Goal: Transaction & Acquisition: Purchase product/service

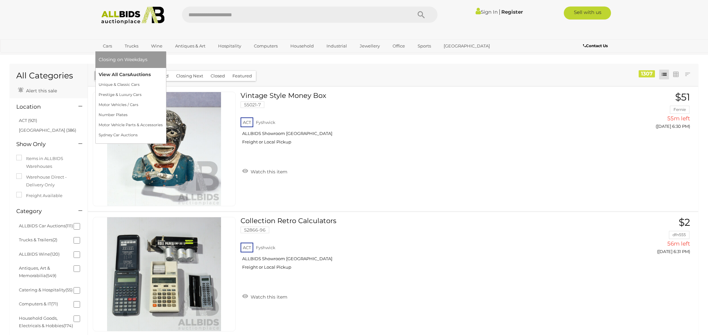
click at [118, 74] on link "View All Cars Auctions" at bounding box center [131, 75] width 64 height 10
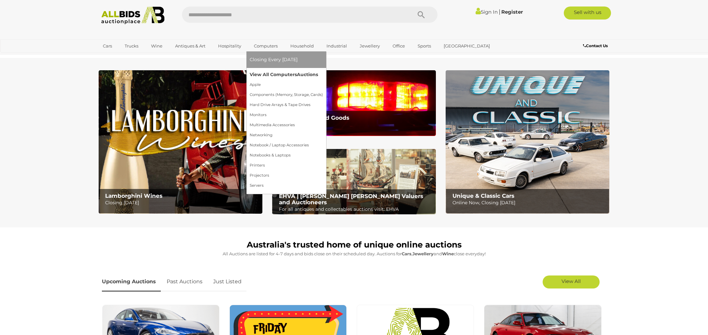
click at [270, 75] on link "View All Computers Auctions" at bounding box center [286, 75] width 73 height 10
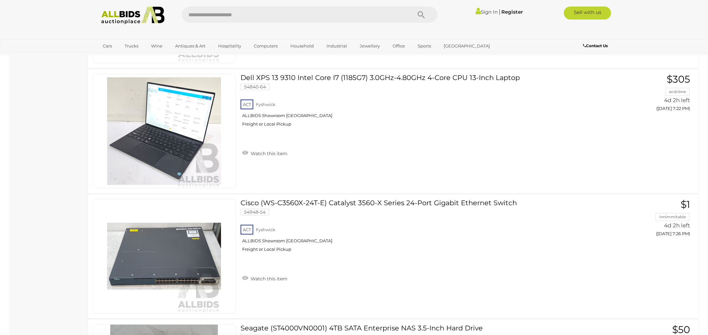
scroll to position [2462, 0]
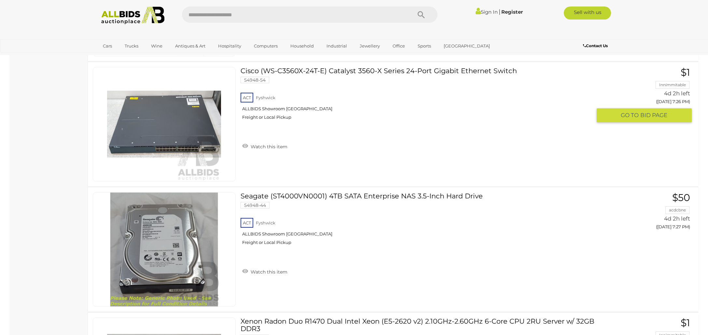
click at [391, 104] on div "ACT Fyshwick ALLBIDS Showroom Fyshwick Freight or Local Pickup" at bounding box center [416, 109] width 351 height 34
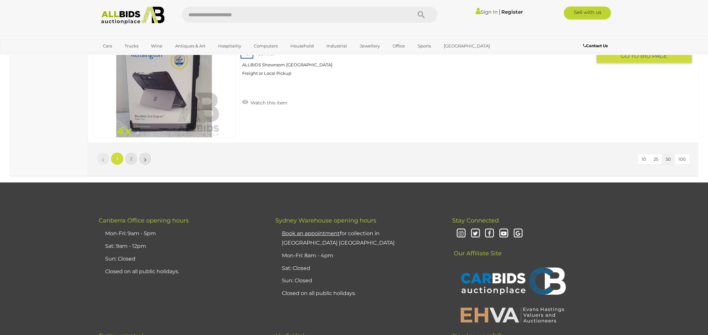
scroll to position [6280, 0]
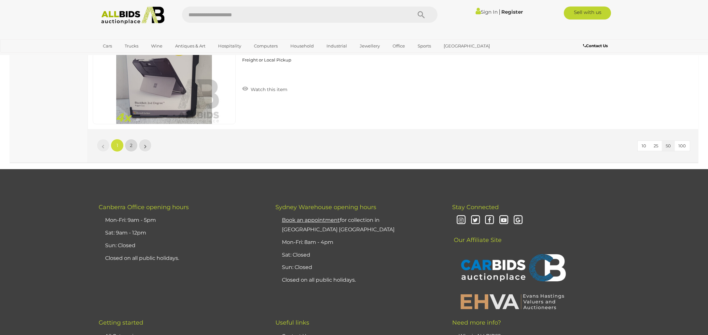
click at [129, 145] on link "2" at bounding box center [131, 145] width 13 height 13
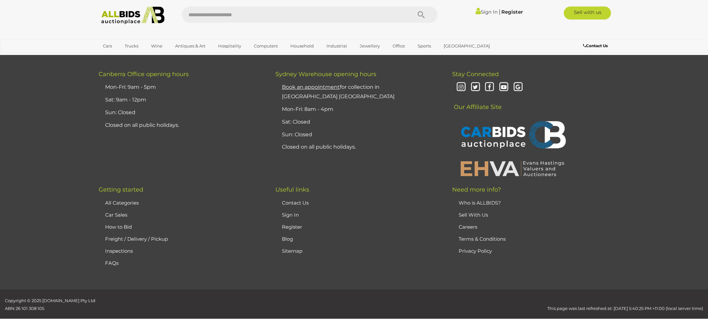
scroll to position [76, 0]
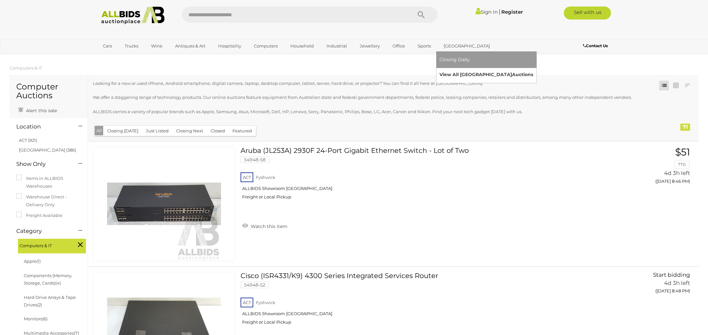
click at [455, 74] on link "View All Sydney Auctions" at bounding box center [487, 75] width 94 height 10
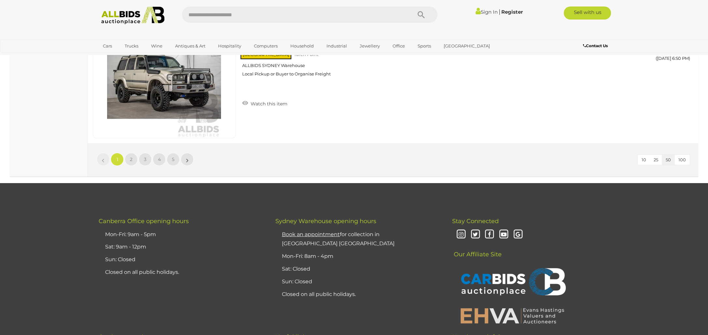
scroll to position [6096, 0]
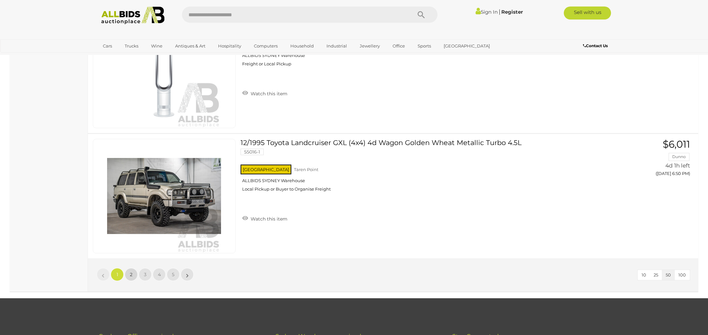
click at [129, 274] on link "2" at bounding box center [131, 274] width 13 height 13
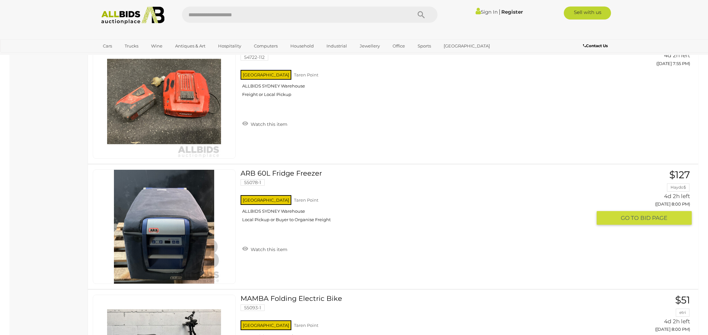
scroll to position [3790, 0]
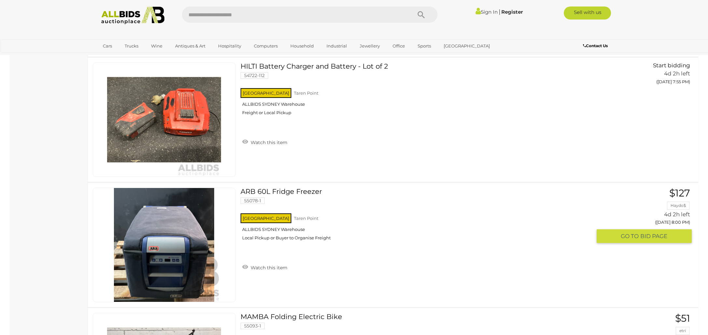
click at [284, 191] on link "ARB 60L Fridge Freezer 55078-1 NSW Taren Point ALLBIDS SYDNEY Warehouse" at bounding box center [419, 217] width 346 height 58
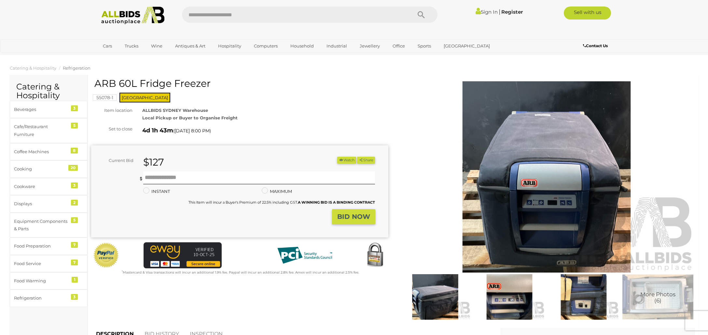
click at [512, 298] on img at bounding box center [509, 298] width 71 height 46
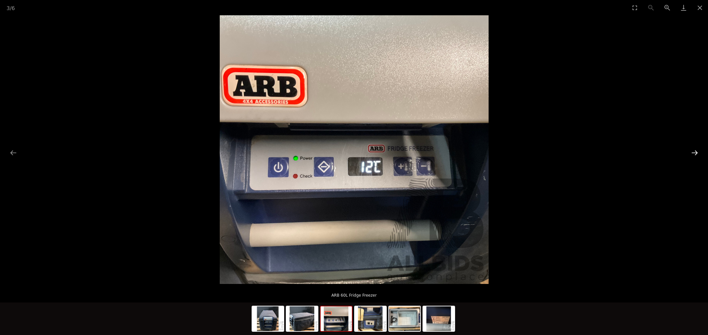
click at [695, 153] on button "Next slide" at bounding box center [695, 153] width 14 height 13
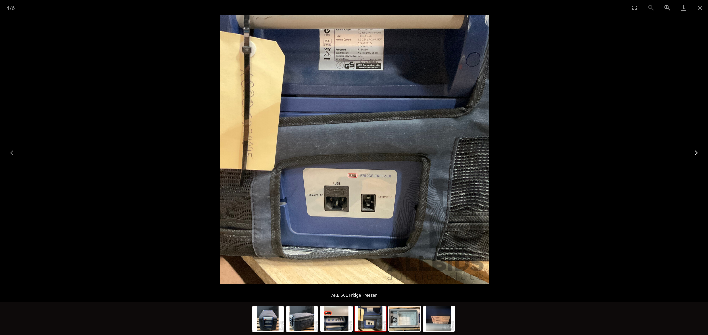
click at [695, 153] on button "Next slide" at bounding box center [695, 153] width 14 height 13
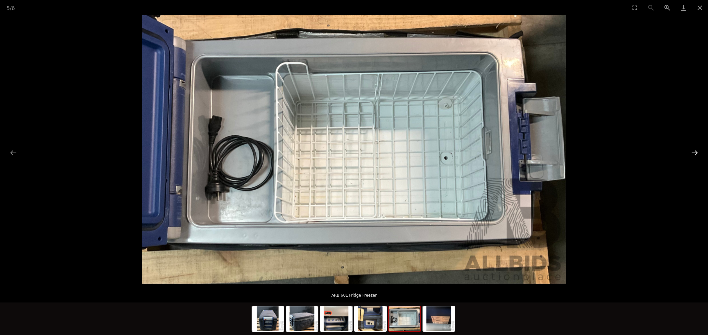
click at [695, 153] on button "Next slide" at bounding box center [695, 153] width 14 height 13
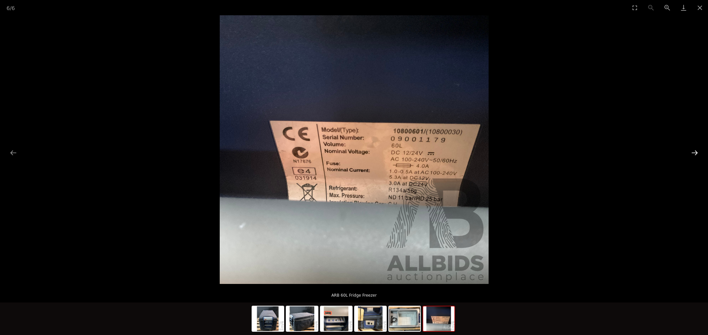
click at [695, 151] on button "Next slide" at bounding box center [695, 153] width 14 height 13
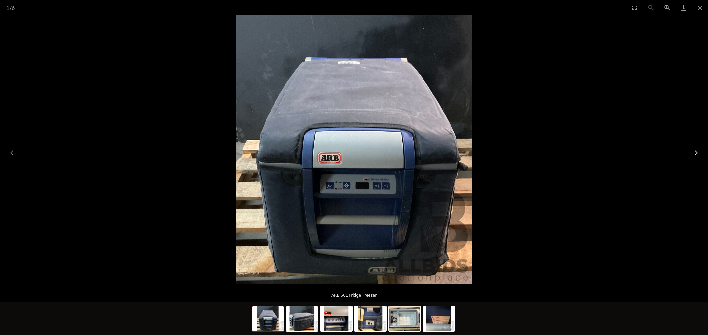
click at [695, 151] on button "Next slide" at bounding box center [695, 153] width 14 height 13
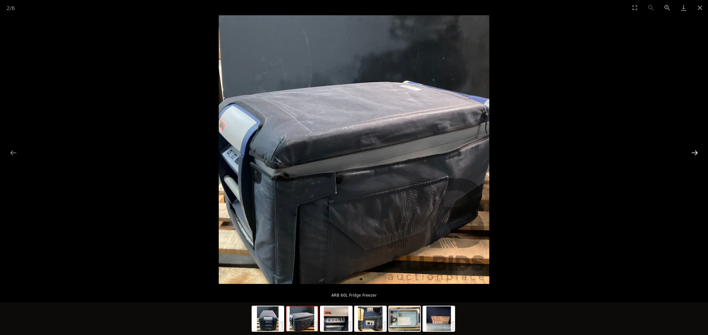
click at [695, 151] on button "Next slide" at bounding box center [695, 153] width 14 height 13
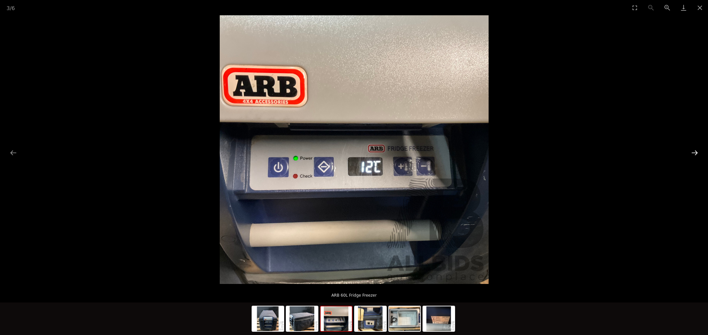
click at [695, 151] on button "Next slide" at bounding box center [695, 153] width 14 height 13
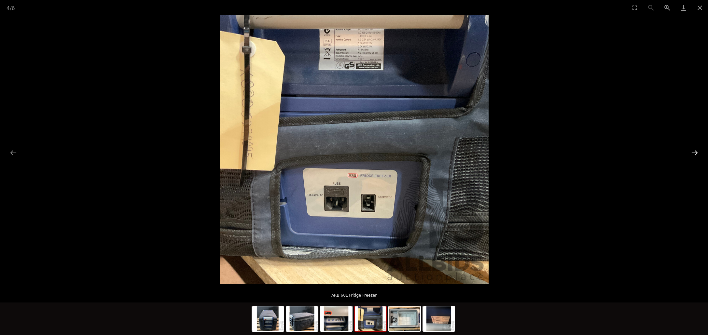
click at [695, 151] on button "Next slide" at bounding box center [695, 153] width 14 height 13
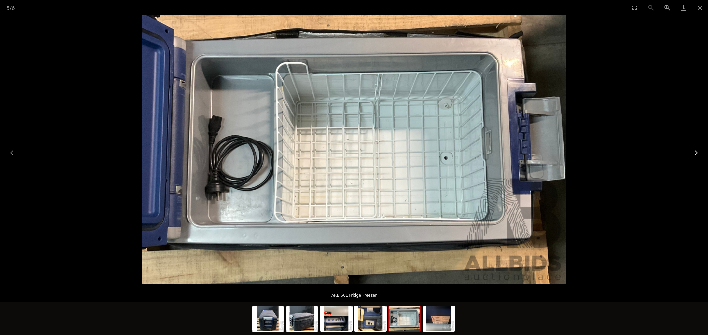
click at [695, 151] on button "Next slide" at bounding box center [695, 153] width 14 height 13
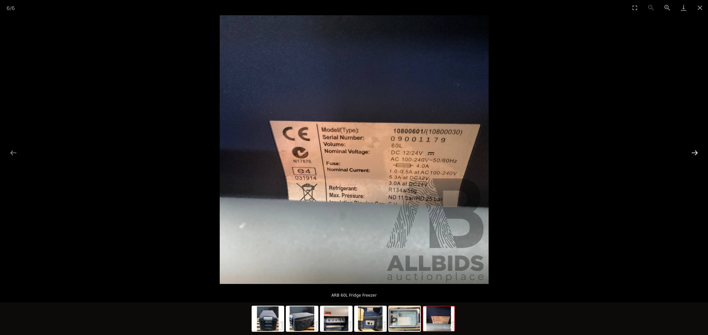
click at [695, 151] on button "Next slide" at bounding box center [695, 153] width 14 height 13
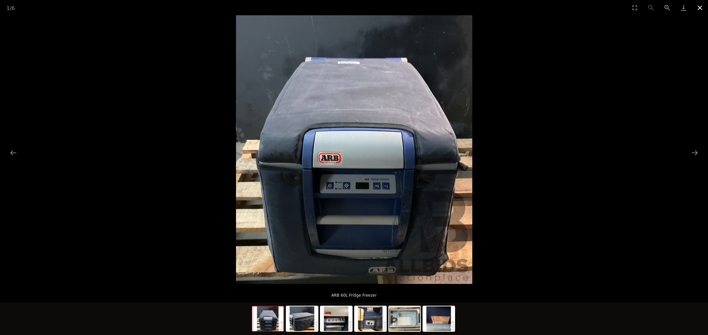
click at [700, 7] on button "Close gallery" at bounding box center [700, 7] width 16 height 15
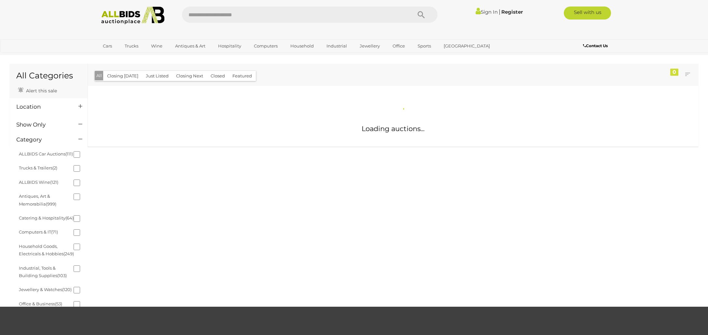
scroll to position [444, 0]
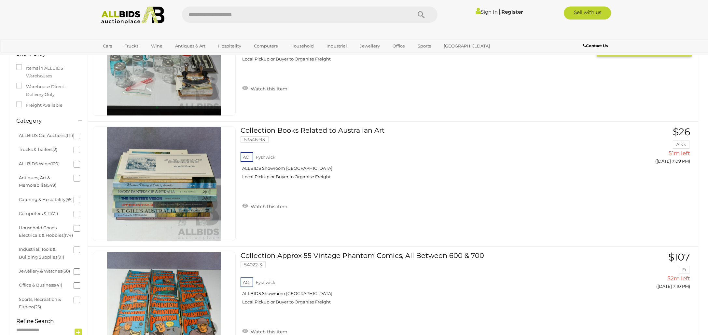
scroll to position [54, 0]
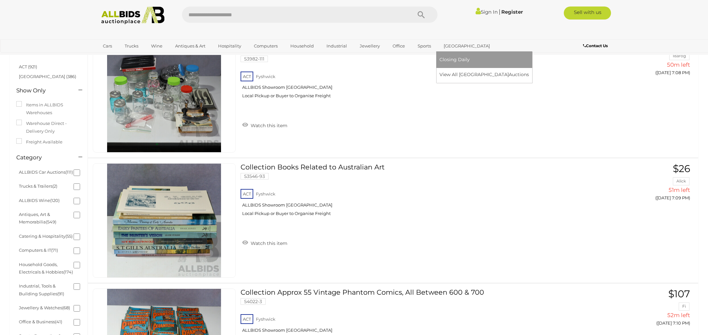
click at [446, 46] on link "[GEOGRAPHIC_DATA]" at bounding box center [467, 46] width 55 height 11
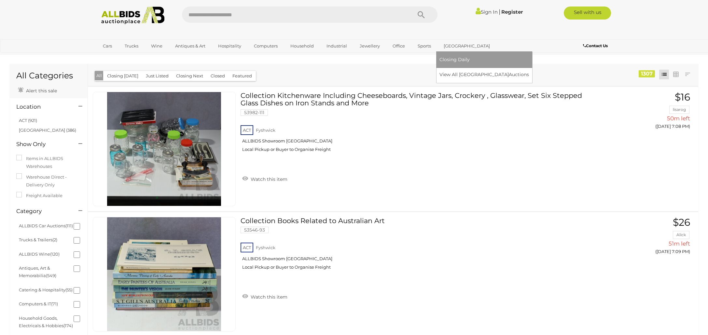
click at [452, 58] on span "Closing Daily" at bounding box center [455, 60] width 30 height 6
